Goal: Task Accomplishment & Management: Use online tool/utility

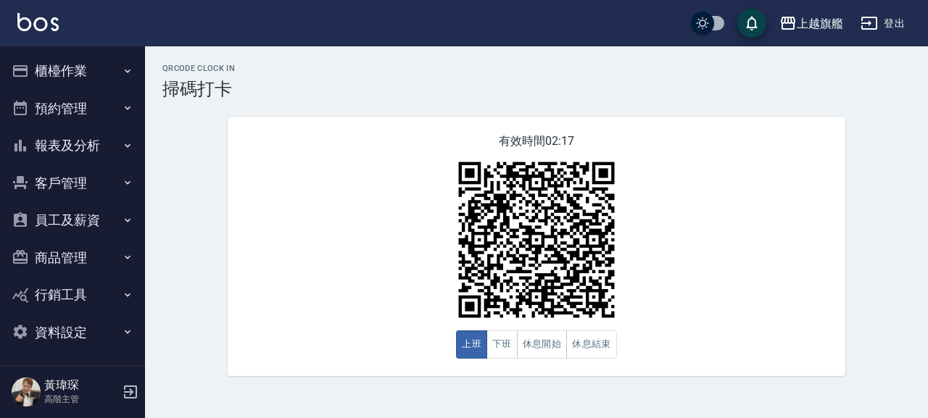
scroll to position [3, 0]
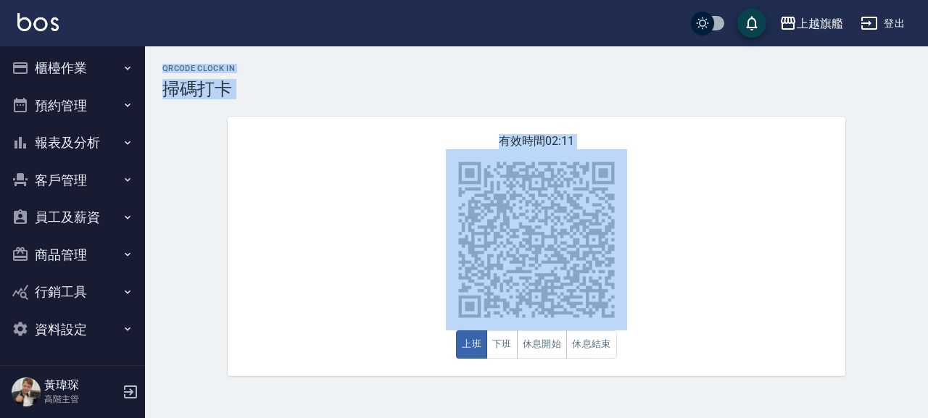
drag, startPoint x: 837, startPoint y: 11, endPoint x: 62, endPoint y: 3, distance: 775.9
click at [146, 184] on div "上越旗艦 登出 櫃檯作業 打帳單 帳單列表 掛單列表 座位開單 營業儀表板 現金收支登錄 高階收支登錄 材料自購登錄 每日結帳 排班表 現場電腦打卡 掃碼打卡…" at bounding box center [464, 209] width 928 height 418
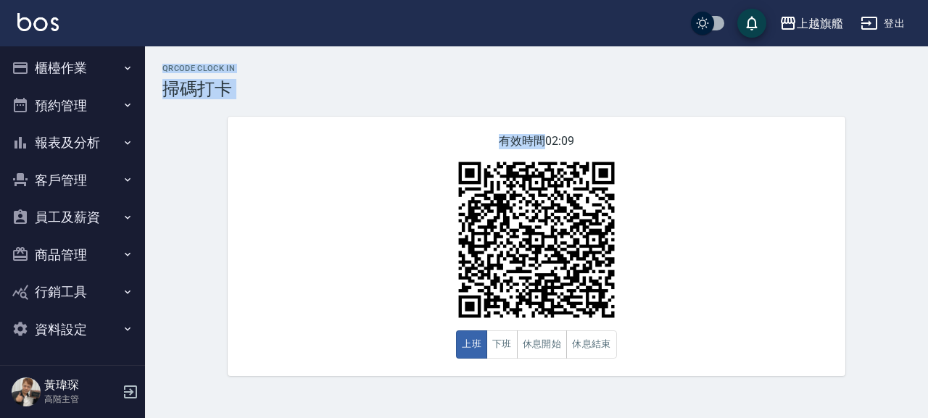
click at [155, 329] on div "QRcode Clock In 掃碼打卡 有效時間 02:09 上班 下班 休息開始 休息結束" at bounding box center [536, 220] width 783 height 313
click at [167, 323] on div "QRcode Clock In 掃碼打卡 有效時間 02:09 上班 下班 休息開始 休息結束" at bounding box center [536, 220] width 783 height 313
click at [181, 323] on div "QRcode Clock In 掃碼打卡 有效時間 02:09 上班 下班 休息開始 休息結束" at bounding box center [536, 220] width 783 height 313
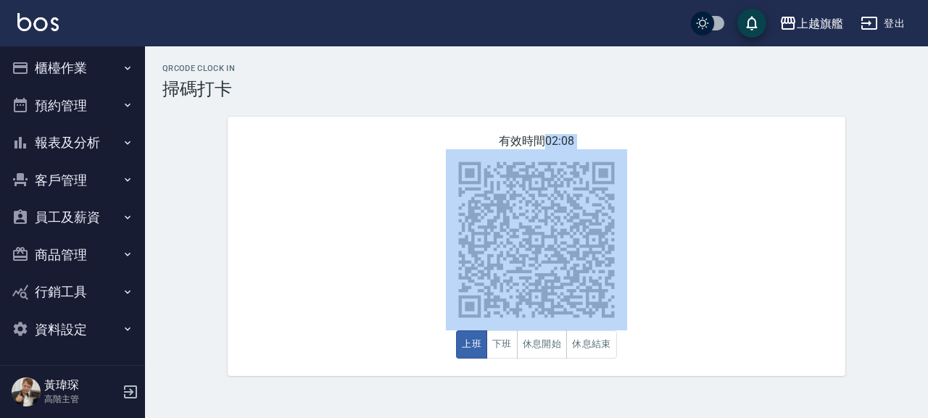
click at [178, 323] on div "QRcode Clock In 掃碼打卡 有效時間 02:08 上班 下班 休息開始 休息結束" at bounding box center [536, 220] width 783 height 313
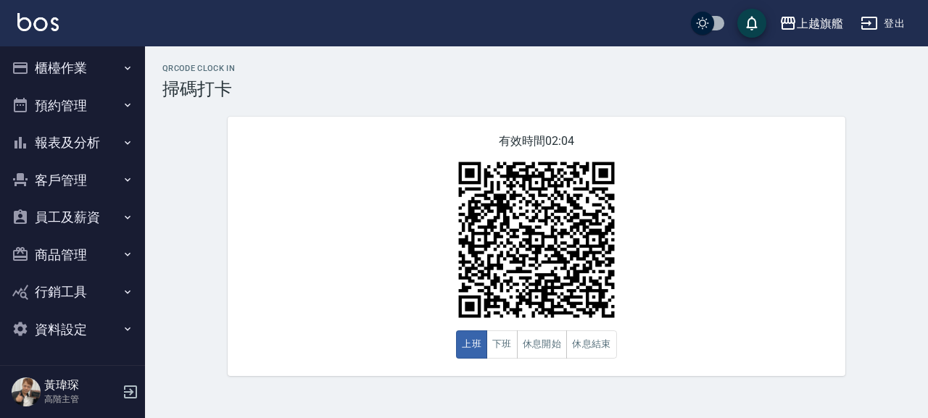
click at [91, 353] on nav "櫃檯作業 打帳單 帳單列表 掛單列表 座位開單 營業儀表板 現金收支登錄 高階收支登錄 材料自購登錄 每日結帳 排班表 現場電腦打卡 掃碼打卡 預約管理 預約…" at bounding box center [72, 205] width 145 height 319
click at [92, 353] on ul "櫃檯作業 打帳單 帳單列表 掛單列表 座位開單 營業儀表板 現金收支登錄 高階收支登錄 材料自購登錄 每日結帳 排班表 現場電腦打卡 掃碼打卡 預約管理 預約…" at bounding box center [72, 199] width 133 height 310
click at [702, 313] on div "有效時間 02:02 上班 下班 休息開始 休息結束" at bounding box center [537, 247] width 618 height 260
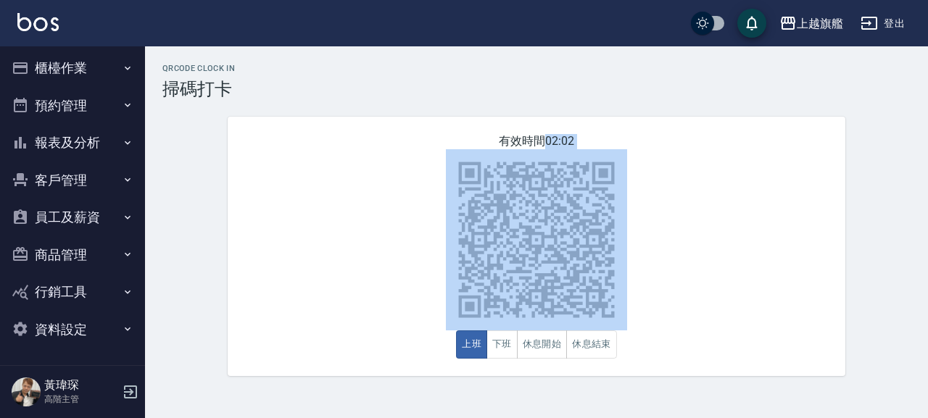
click at [702, 313] on div "有效時間 02:02 上班 下班 休息開始 休息結束" at bounding box center [537, 247] width 618 height 260
